Goal: Check status: Check status

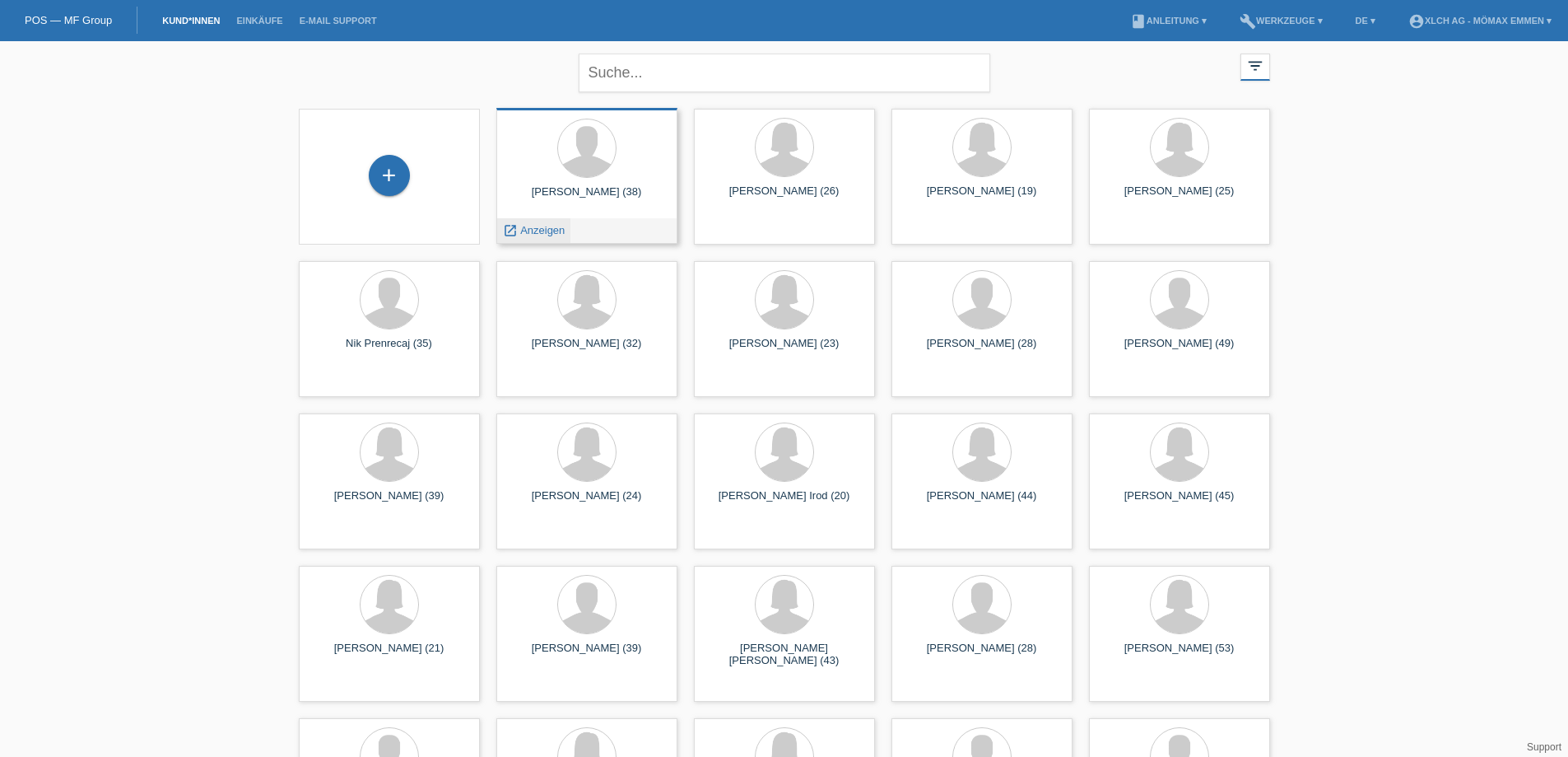
click at [561, 228] on span "Anzeigen" at bounding box center [542, 229] width 44 height 12
